Goal: Book appointment/travel/reservation

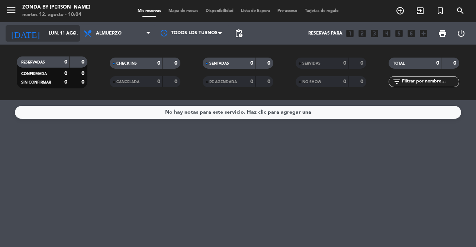
scroll to position [18, 0]
click at [65, 34] on input "lun. 11 ago." at bounding box center [74, 33] width 59 height 13
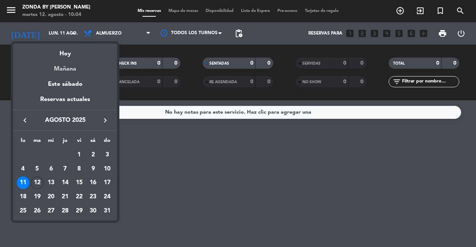
click at [65, 60] on div "Mañana" at bounding box center [65, 66] width 104 height 15
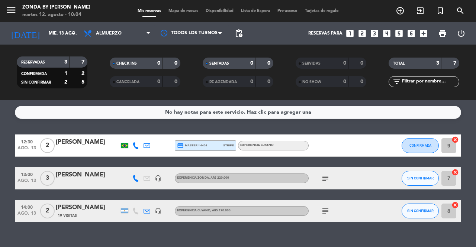
click at [57, 24] on div "[DATE] mié. 13 ago. arrow_drop_down" at bounding box center [43, 33] width 74 height 22
click at [56, 38] on input "mié. 13 ago." at bounding box center [74, 33] width 59 height 13
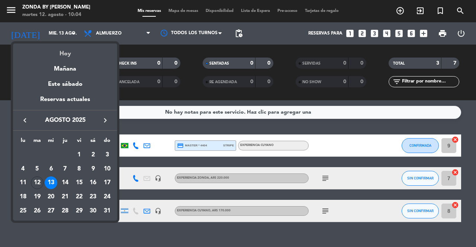
click at [63, 57] on div "Hoy" at bounding box center [65, 50] width 104 height 15
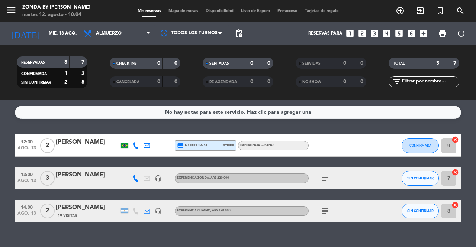
type input "[DATE] ago."
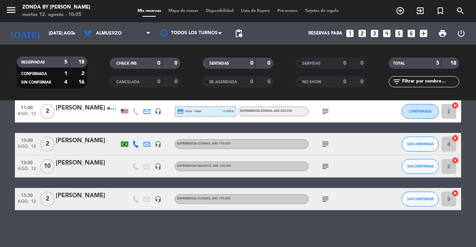
scroll to position [0, 0]
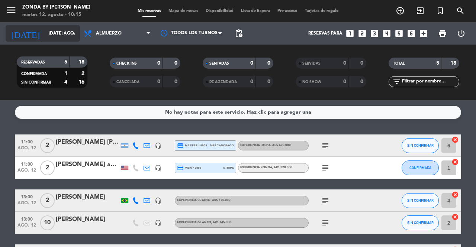
click at [45, 37] on input "[DATE] ago." at bounding box center [74, 33] width 59 height 13
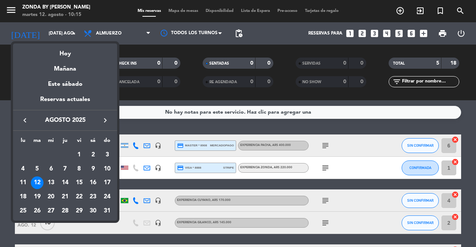
click at [403, 11] on div at bounding box center [238, 123] width 476 height 247
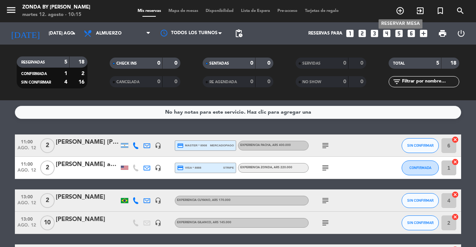
click at [403, 11] on icon "add_circle_outline" at bounding box center [399, 10] width 9 height 9
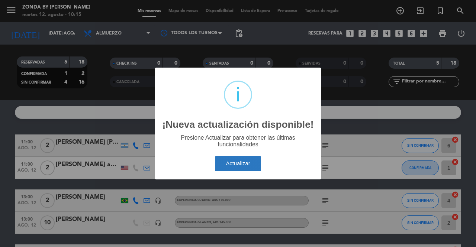
click at [236, 161] on button "Actualizar" at bounding box center [238, 163] width 46 height 15
